Goal: Task Accomplishment & Management: Manage account settings

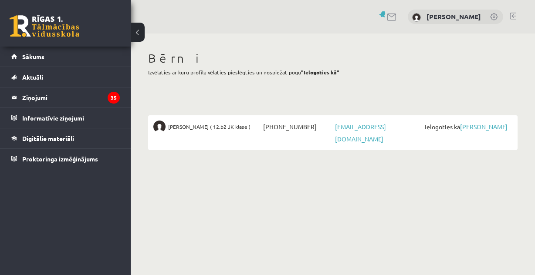
click at [465, 122] on span "Ielogoties kā Matīss Liepiņš" at bounding box center [467, 127] width 90 height 12
click at [468, 124] on link "[PERSON_NAME]" at bounding box center [483, 127] width 47 height 8
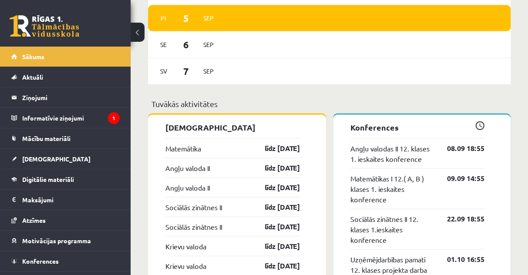
scroll to position [784, 0]
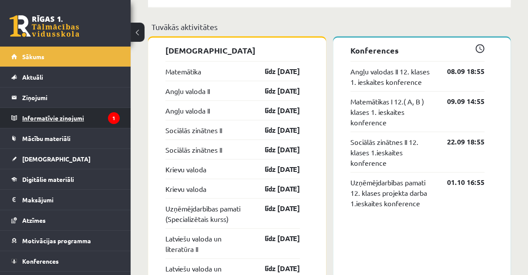
click at [82, 120] on legend "Informatīvie ziņojumi 1" at bounding box center [71, 118] width 98 height 20
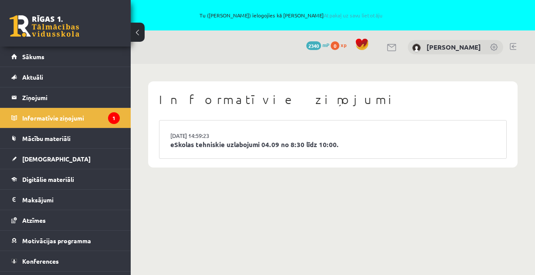
click at [513, 44] on link at bounding box center [513, 46] width 7 height 7
